Goal: Use online tool/utility: Utilize a website feature to perform a specific function

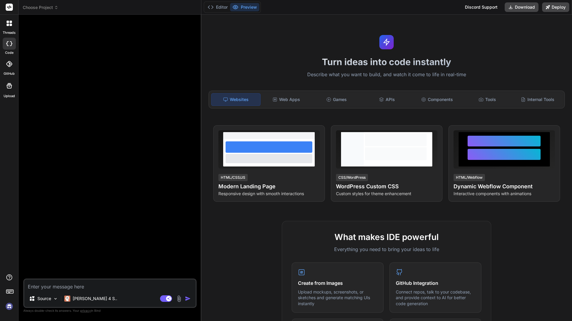
click at [494, 25] on div "Turn ideas into code instantly Describe what you want to build, and watch it co…" at bounding box center [386, 168] width 371 height 307
click at [108, 69] on div at bounding box center [111, 148] width 172 height 259
click at [115, 284] on textarea at bounding box center [109, 285] width 171 height 11
click at [139, 287] on textarea at bounding box center [109, 285] width 171 height 11
click at [188, 298] on img "button" at bounding box center [188, 299] width 6 height 6
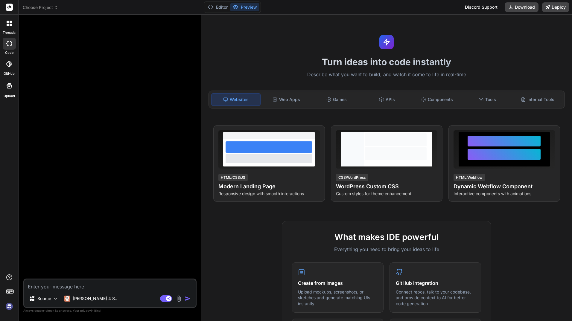
click at [7, 43] on icon at bounding box center [9, 43] width 6 height 5
type textarea "x"
click at [10, 24] on icon at bounding box center [11, 25] width 2 height 2
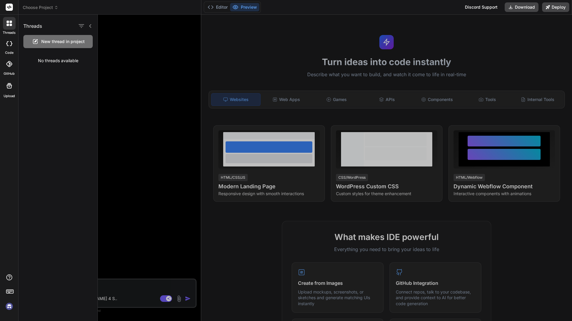
click at [8, 68] on div at bounding box center [9, 63] width 13 height 13
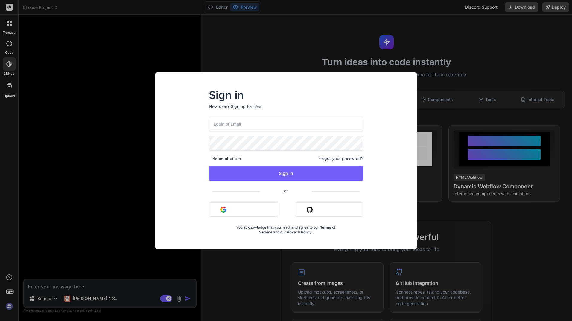
click at [231, 127] on input "email" at bounding box center [286, 124] width 154 height 15
type input "reginaldhandsllc@gmail.com"
click at [254, 207] on button "Sign in with Google" at bounding box center [243, 209] width 69 height 14
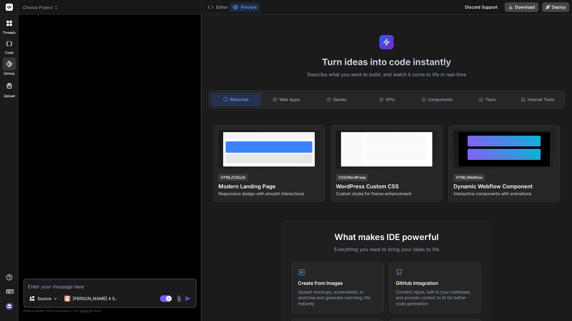
click at [99, 288] on textarea at bounding box center [109, 285] width 171 height 11
click at [100, 286] on textarea at bounding box center [109, 285] width 171 height 11
drag, startPoint x: 122, startPoint y: 284, endPoint x: 112, endPoint y: 286, distance: 9.9
click at [121, 284] on textarea at bounding box center [109, 285] width 171 height 11
click at [9, 291] on rect at bounding box center [9, 291] width 1 height 1
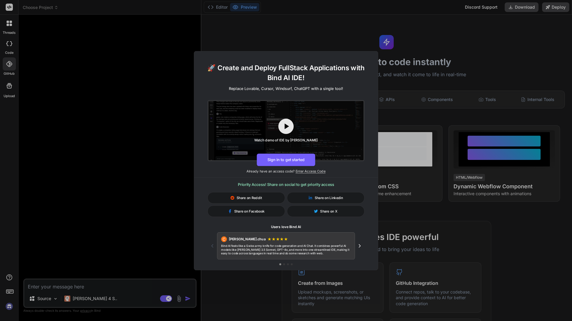
click at [9, 306] on div "🚀 Create and Deploy FullStack Applications with Bind AI IDE! Replace Lovable, C…" at bounding box center [286, 160] width 572 height 321
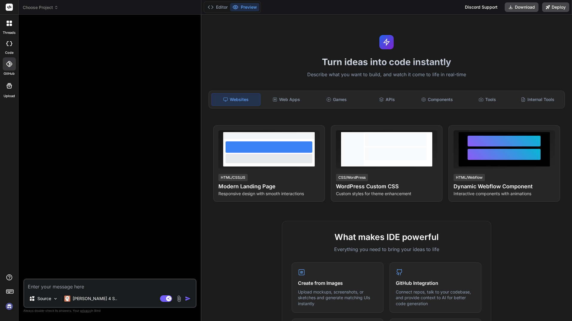
click at [9, 22] on icon at bounding box center [8, 22] width 2 height 2
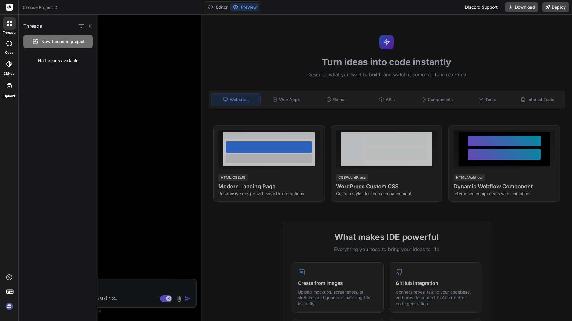
click at [8, 6] on rect at bounding box center [9, 7] width 7 height 7
click at [110, 32] on div at bounding box center [335, 168] width 474 height 307
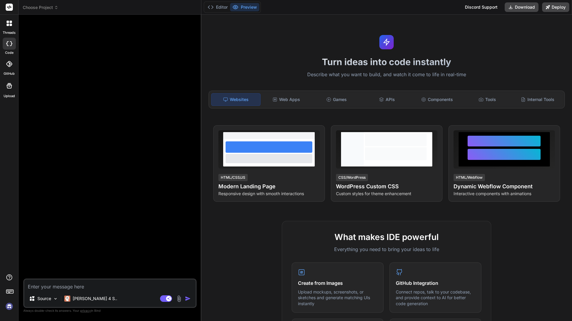
click at [497, 7] on div "Discord Support" at bounding box center [481, 7] width 40 height 10
click at [8, 6] on rect at bounding box center [9, 7] width 7 height 7
click at [45, 7] on span "Choose Project" at bounding box center [41, 7] width 36 height 6
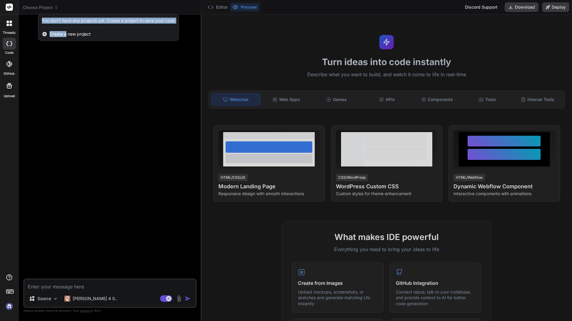
drag, startPoint x: 66, startPoint y: 34, endPoint x: 72, endPoint y: 64, distance: 31.1
click at [72, 15] on header "Choose Project Created with Pixso. You don't have any projects yet. Create a pr…" at bounding box center [110, 7] width 183 height 15
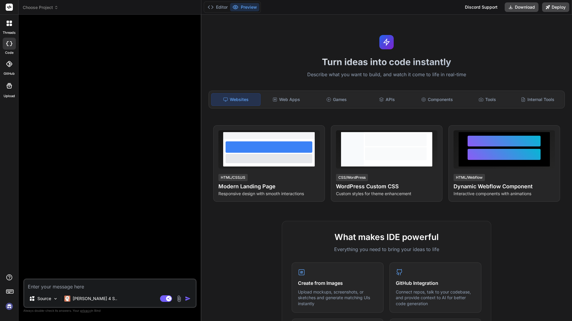
click at [11, 23] on icon at bounding box center [11, 22] width 2 height 2
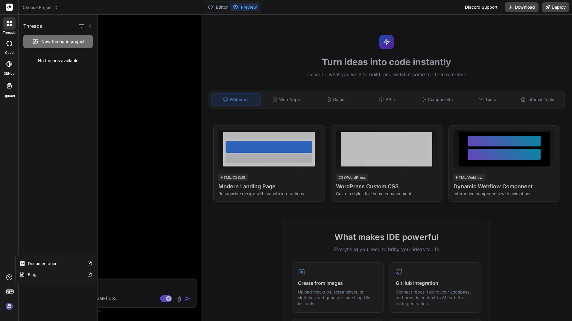
click at [7, 276] on icon at bounding box center [9, 277] width 7 height 7
click at [10, 307] on img at bounding box center [9, 306] width 10 height 10
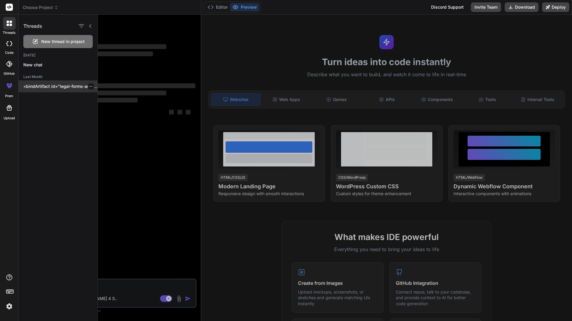
click at [61, 83] on p "<bindArtifact id="legal-forms-assistant" title="Legal Fixer"> <bindAction type=…" at bounding box center [60, 86] width 74 height 6
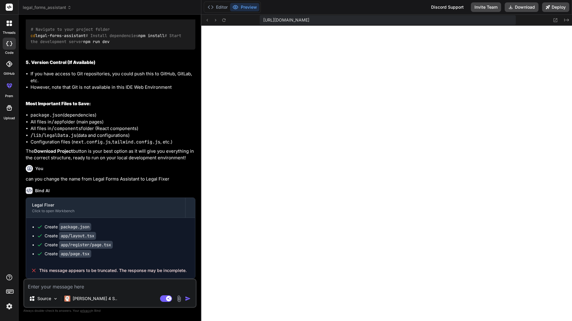
scroll to position [222, 0]
type textarea "x"
click at [220, 8] on button "Editor" at bounding box center [217, 7] width 25 height 8
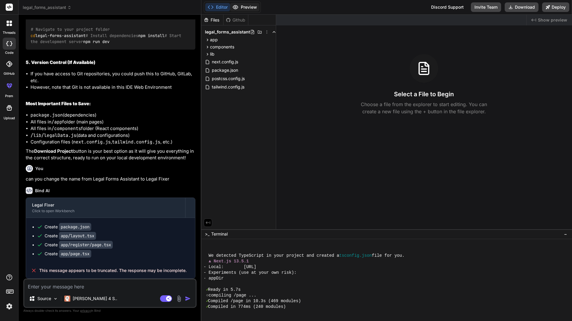
scroll to position [318, 0]
click at [250, 6] on button "Preview" at bounding box center [244, 7] width 29 height 8
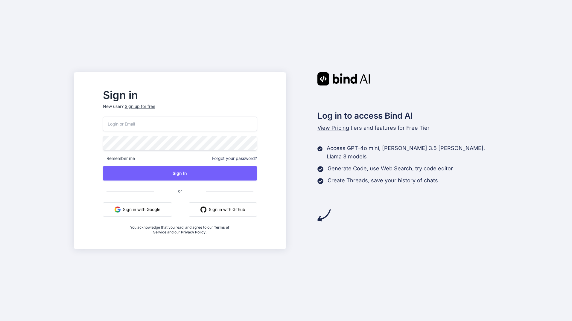
click at [157, 209] on button "Sign in with Google" at bounding box center [137, 209] width 69 height 14
